Goal: Find specific page/section: Find specific page/section

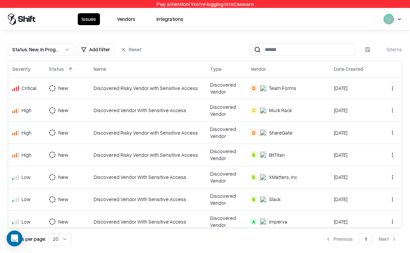
click at [122, 21] on button "Vendors" at bounding box center [126, 19] width 26 height 12
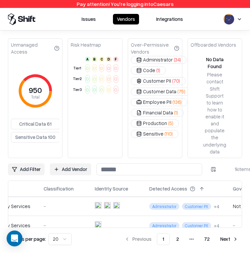
scroll to position [0, 188]
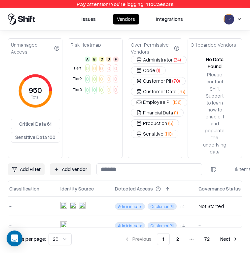
click at [206, 185] on div "Governance Status" at bounding box center [220, 188] width 42 height 7
copy div "Governance Status"
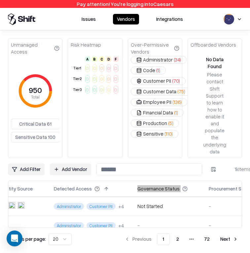
scroll to position [0, 272]
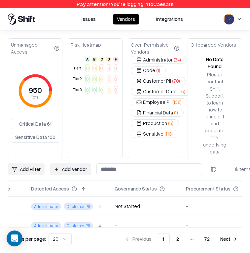
click at [199, 185] on div "Procurement Status" at bounding box center [208, 188] width 45 height 7
drag, startPoint x: 199, startPoint y: 180, endPoint x: 223, endPoint y: 175, distance: 24.7
click at [199, 185] on div "Procurement Status" at bounding box center [208, 188] width 45 height 7
copy div "Procurement Status"
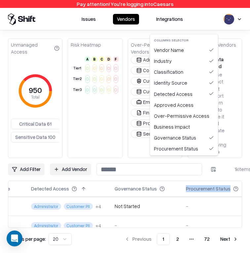
click at [211, 163] on html "Pay attention! You're logging into Caesars Issues Vendors Integrations Unmanage…" at bounding box center [125, 126] width 250 height 253
click at [193, 105] on div "Approved Access" at bounding box center [183, 104] width 65 height 11
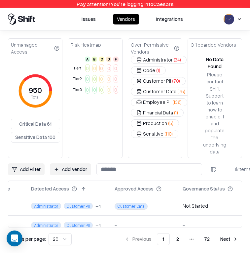
scroll to position [2, 272]
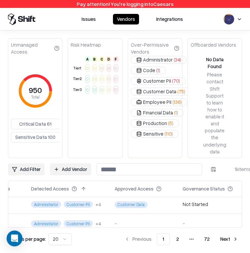
click at [207, 163] on html "Pay attention! You're logging into Caesars Issues Vendors Integrations Unmanage…" at bounding box center [125, 126] width 250 height 253
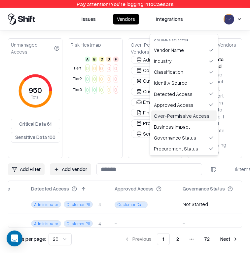
click at [193, 120] on div "Over-Permissive Access" at bounding box center [183, 115] width 65 height 11
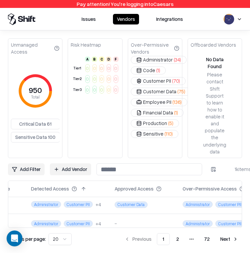
click at [213, 161] on html "Pay attention! You're logging into Caesars Issues Vendors Integrations Unmanage…" at bounding box center [125, 126] width 250 height 253
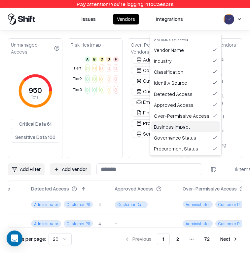
click at [182, 128] on div "Business Impact" at bounding box center [185, 126] width 69 height 11
click at [212, 161] on html "Pay attention! You're logging into Caesars Issues Vendors Integrations Unmanage…" at bounding box center [125, 126] width 250 height 253
